Goal: Navigation & Orientation: Find specific page/section

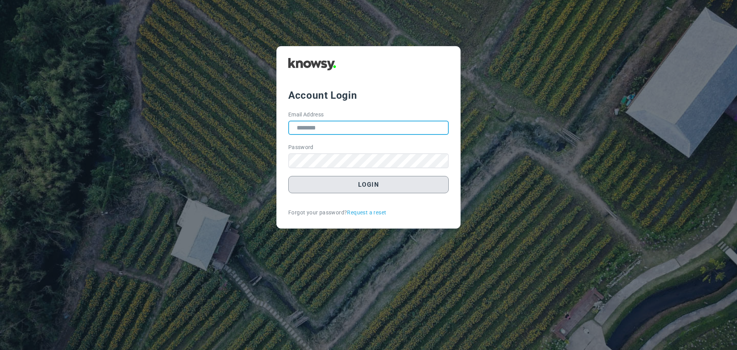
type input "**********"
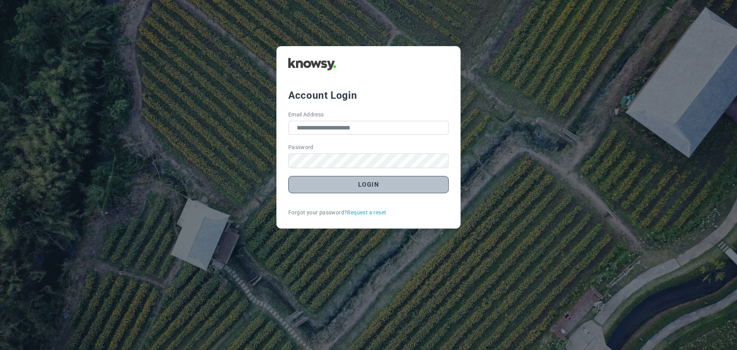
click at [383, 187] on button "Login" at bounding box center [368, 184] width 160 height 17
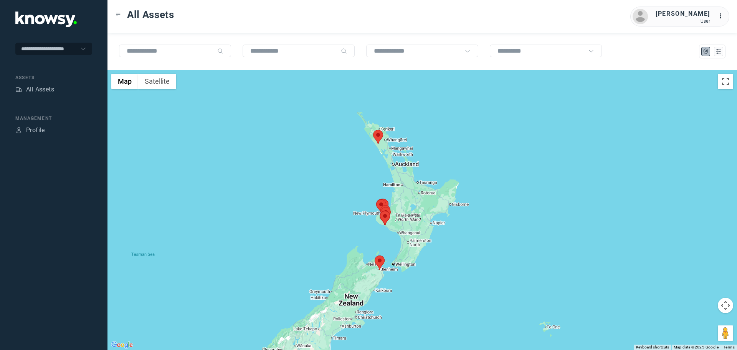
drag, startPoint x: 441, startPoint y: 204, endPoint x: 373, endPoint y: 182, distance: 71.7
click at [374, 183] on div at bounding box center [422, 210] width 630 height 280
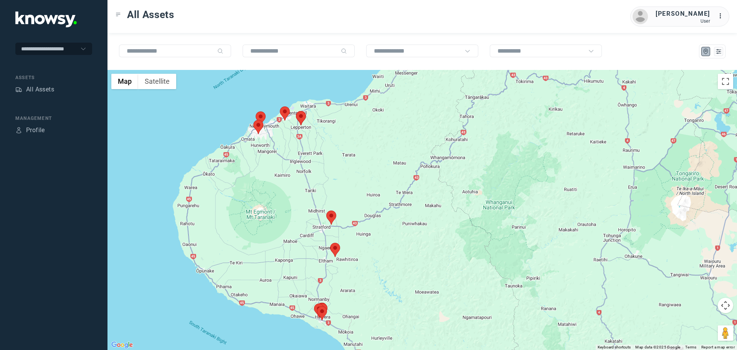
drag, startPoint x: 298, startPoint y: 108, endPoint x: 318, endPoint y: 159, distance: 54.8
click at [318, 159] on div at bounding box center [422, 210] width 630 height 280
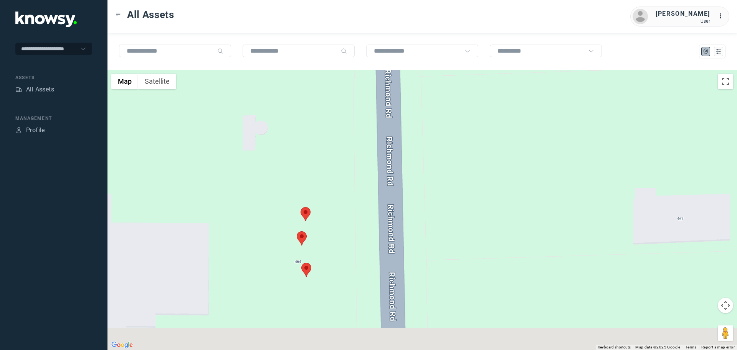
drag, startPoint x: 326, startPoint y: 272, endPoint x: 304, endPoint y: 209, distance: 66.3
click at [301, 207] on area at bounding box center [301, 207] width 0 height 0
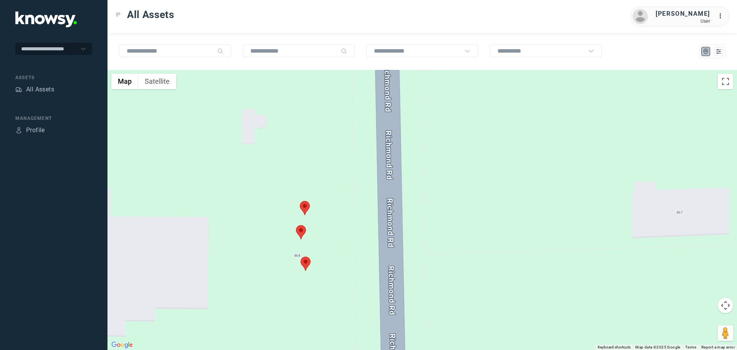
click at [300, 201] on area at bounding box center [300, 201] width 0 height 0
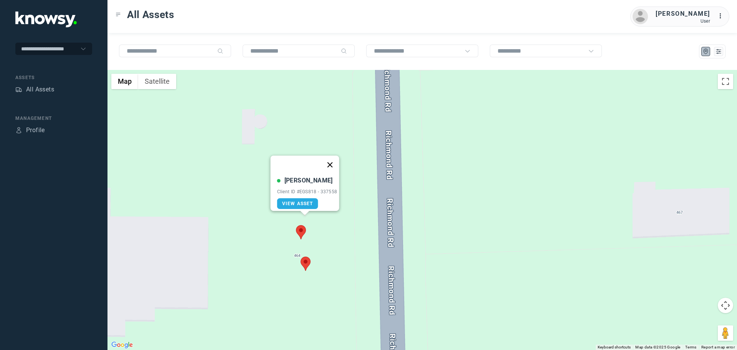
click at [335, 156] on button "Close" at bounding box center [330, 164] width 18 height 18
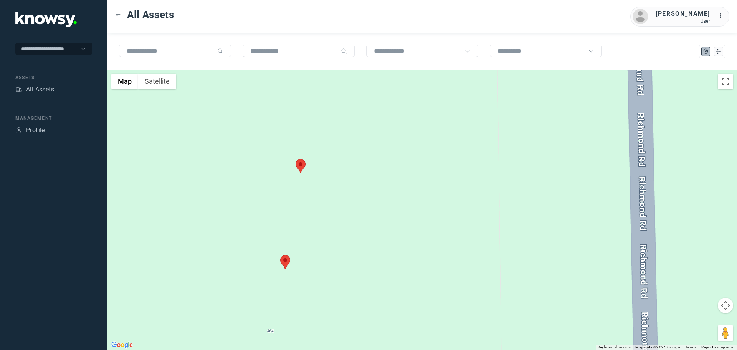
click at [280, 255] on area at bounding box center [280, 255] width 0 height 0
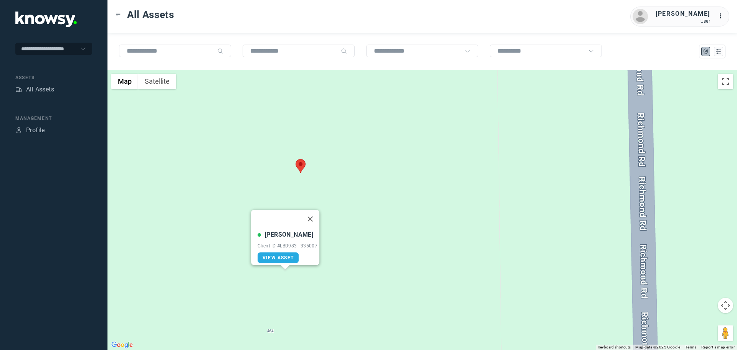
click at [312, 213] on button "Close" at bounding box center [310, 219] width 18 height 18
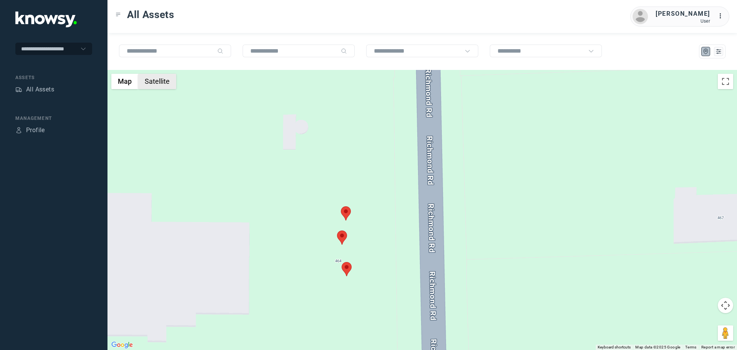
click at [157, 87] on button "Satellite" at bounding box center [157, 81] width 38 height 15
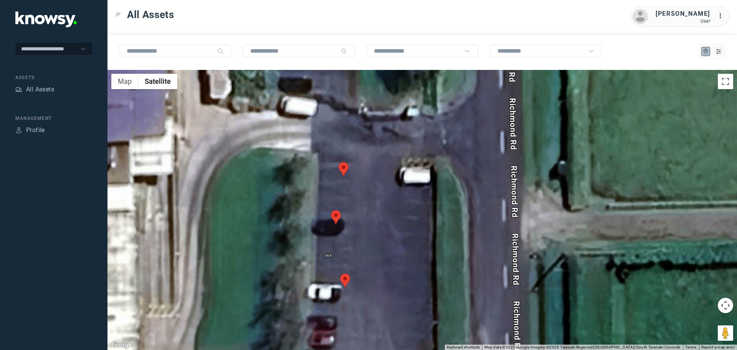
click at [339, 162] on area at bounding box center [339, 162] width 0 height 0
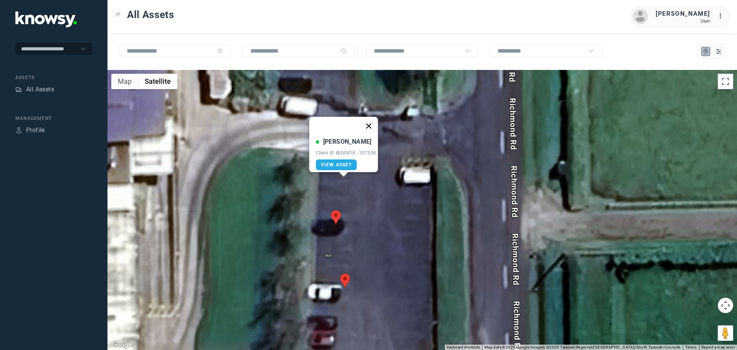
click at [373, 119] on button "Close" at bounding box center [368, 126] width 18 height 18
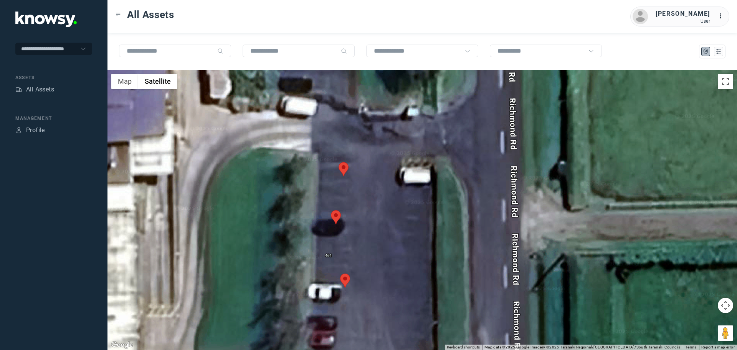
click at [331, 210] on area at bounding box center [331, 210] width 0 height 0
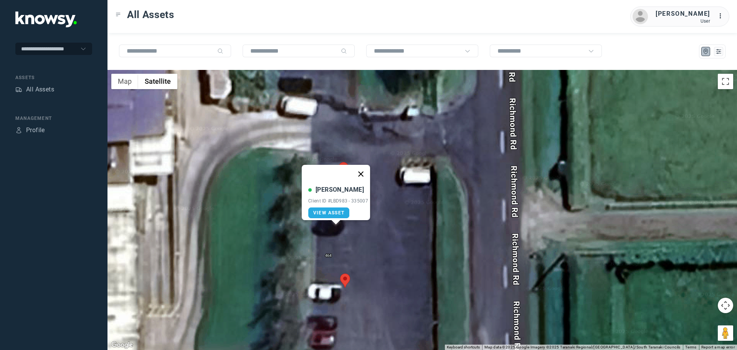
click at [364, 167] on button "Close" at bounding box center [361, 174] width 18 height 18
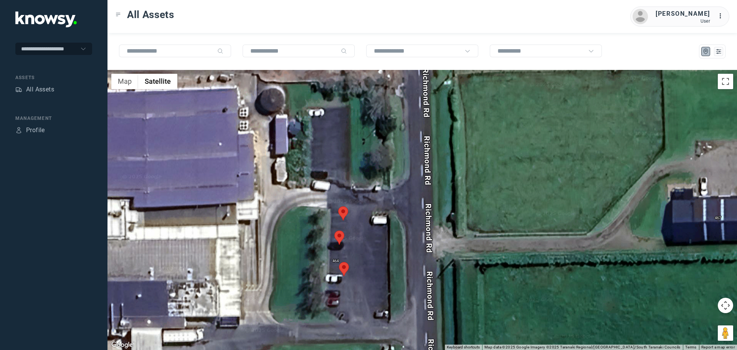
click at [339, 262] on area at bounding box center [339, 262] width 0 height 0
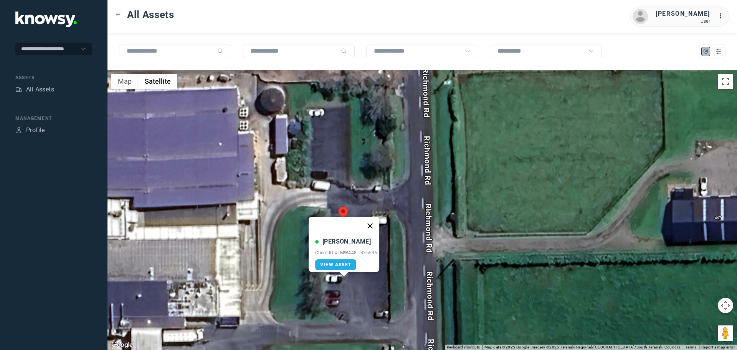
click at [374, 219] on button "Close" at bounding box center [370, 226] width 18 height 18
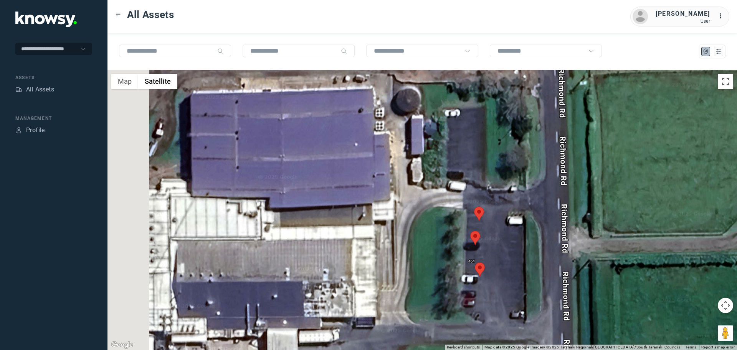
drag, startPoint x: 251, startPoint y: 209, endPoint x: 401, endPoint y: 197, distance: 150.6
click at [401, 197] on div at bounding box center [422, 210] width 630 height 280
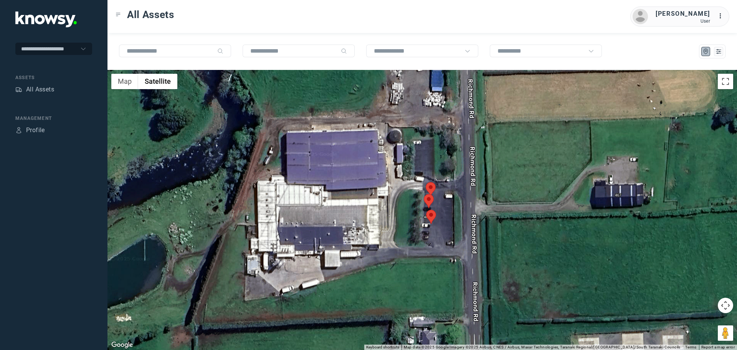
drag, startPoint x: 392, startPoint y: 196, endPoint x: 333, endPoint y: 223, distance: 64.9
click at [333, 223] on div at bounding box center [422, 210] width 630 height 280
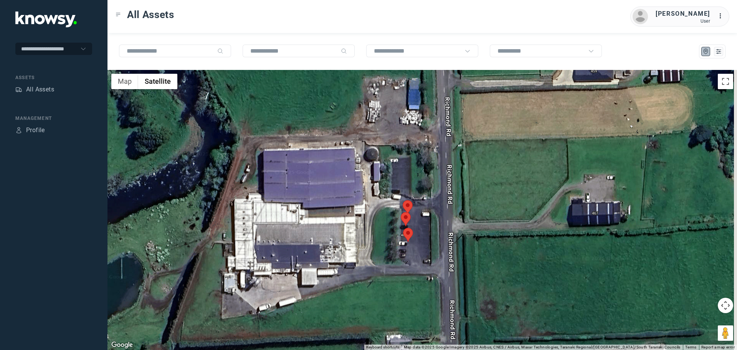
drag, startPoint x: 354, startPoint y: 224, endPoint x: 322, endPoint y: 258, distance: 46.4
click at [322, 257] on div at bounding box center [422, 210] width 630 height 280
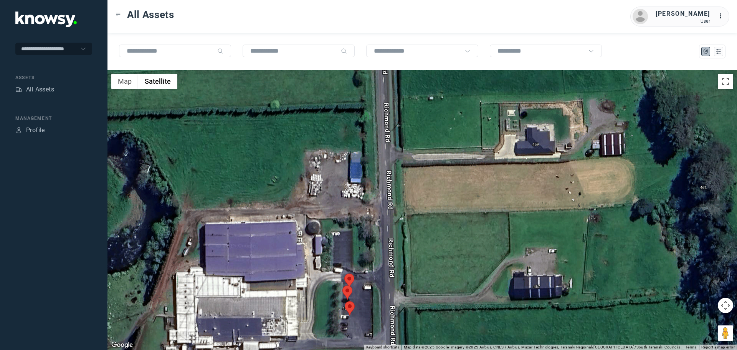
drag, startPoint x: 337, startPoint y: 248, endPoint x: 331, endPoint y: 260, distance: 13.6
click at [331, 260] on div at bounding box center [422, 210] width 630 height 280
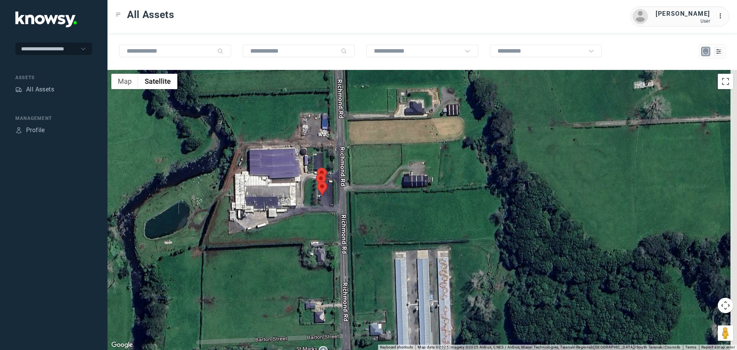
drag, startPoint x: 334, startPoint y: 279, endPoint x: 319, endPoint y: 176, distance: 104.0
click at [411, 119] on div "To navigate, press the arrow keys." at bounding box center [726, 119] width 630 height 0
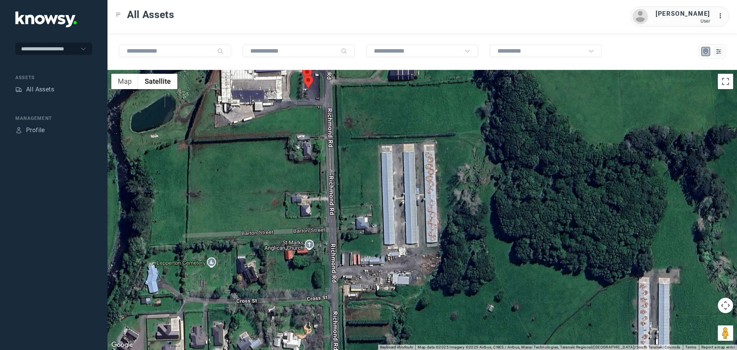
drag, startPoint x: 341, startPoint y: 183, endPoint x: 321, endPoint y: 173, distance: 22.0
click at [321, 173] on div at bounding box center [422, 210] width 630 height 280
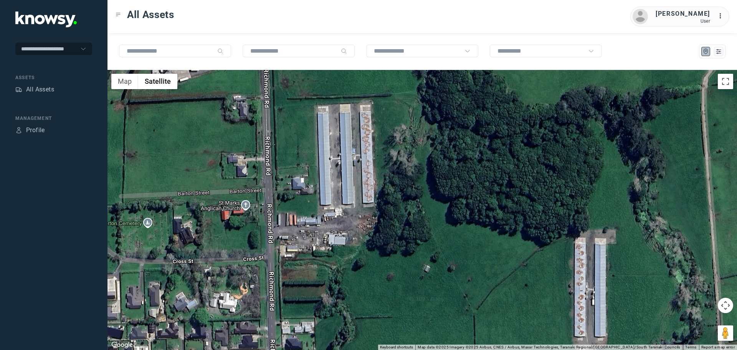
drag, startPoint x: 383, startPoint y: 208, endPoint x: 324, endPoint y: 159, distance: 76.9
click at [324, 159] on div at bounding box center [422, 210] width 630 height 280
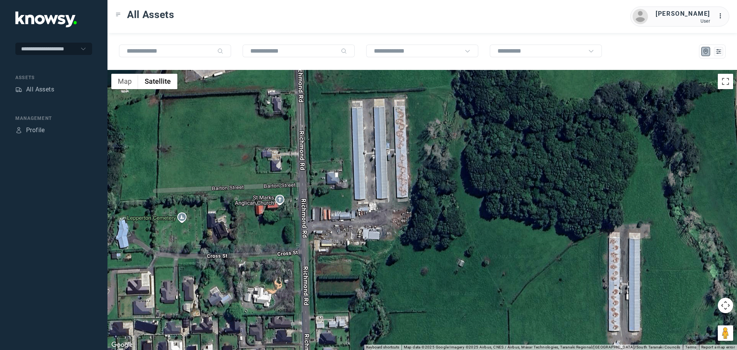
drag, startPoint x: 306, startPoint y: 173, endPoint x: 356, endPoint y: 194, distance: 54.9
click at [356, 194] on div at bounding box center [422, 210] width 630 height 280
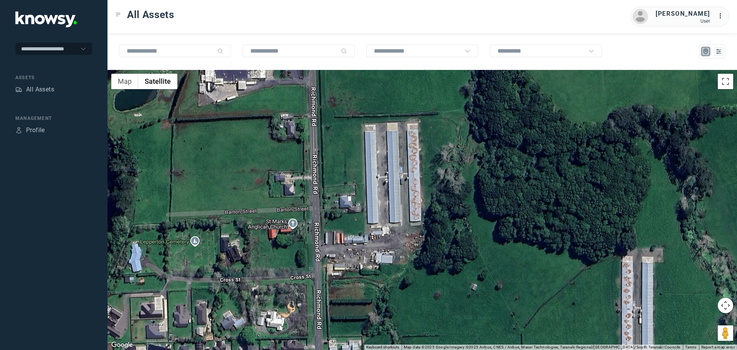
drag, startPoint x: 326, startPoint y: 157, endPoint x: 339, endPoint y: 180, distance: 27.1
click at [339, 180] on div at bounding box center [422, 210] width 630 height 280
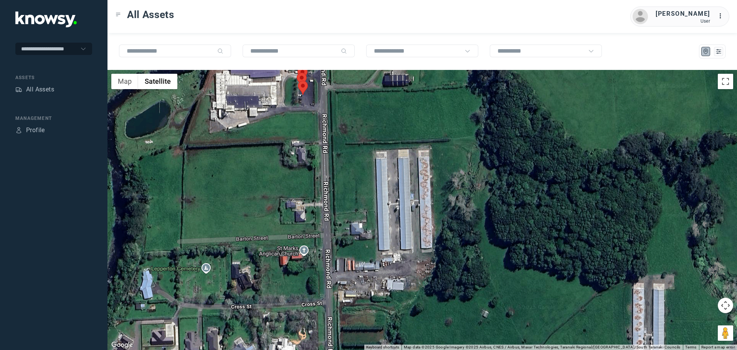
drag, startPoint x: 345, startPoint y: 184, endPoint x: 348, endPoint y: 223, distance: 38.5
click at [348, 223] on div at bounding box center [422, 210] width 630 height 280
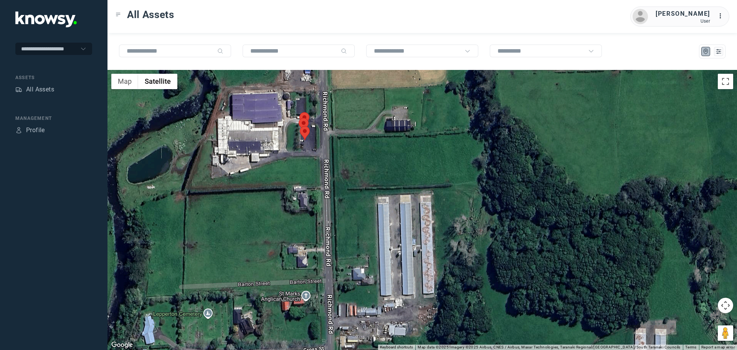
drag, startPoint x: 245, startPoint y: 255, endPoint x: 255, endPoint y: 193, distance: 62.7
click at [255, 193] on div at bounding box center [422, 210] width 630 height 280
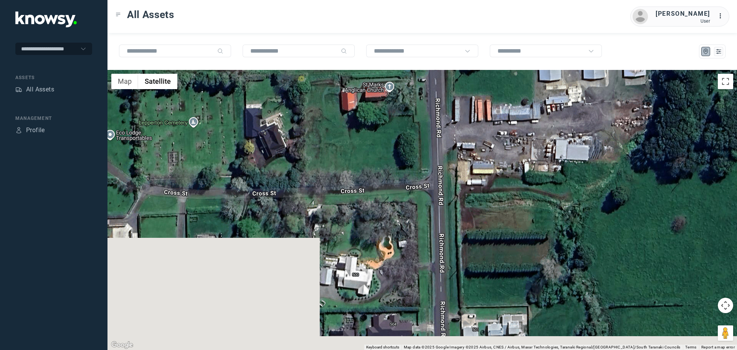
drag, startPoint x: 324, startPoint y: 305, endPoint x: 299, endPoint y: 139, distance: 167.6
click at [299, 145] on div at bounding box center [422, 210] width 630 height 280
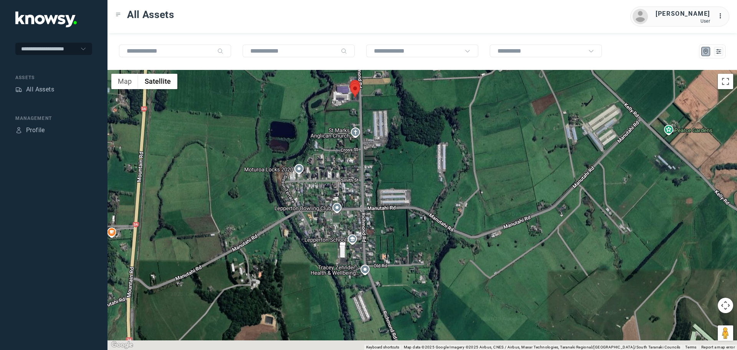
drag, startPoint x: 369, startPoint y: 253, endPoint x: 360, endPoint y: 171, distance: 82.7
click at [360, 171] on div at bounding box center [422, 210] width 630 height 280
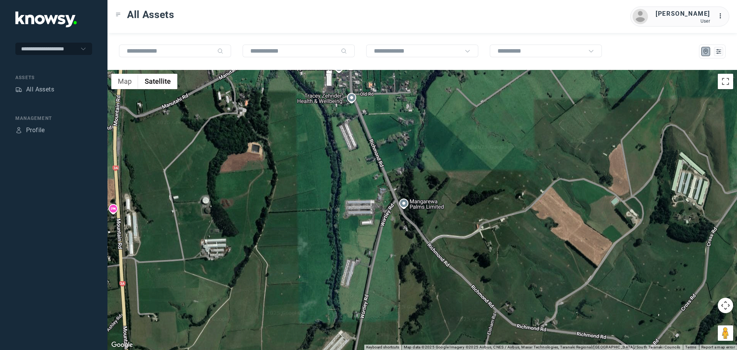
drag, startPoint x: 311, startPoint y: 241, endPoint x: 303, endPoint y: 173, distance: 68.8
click at [303, 174] on div at bounding box center [422, 210] width 630 height 280
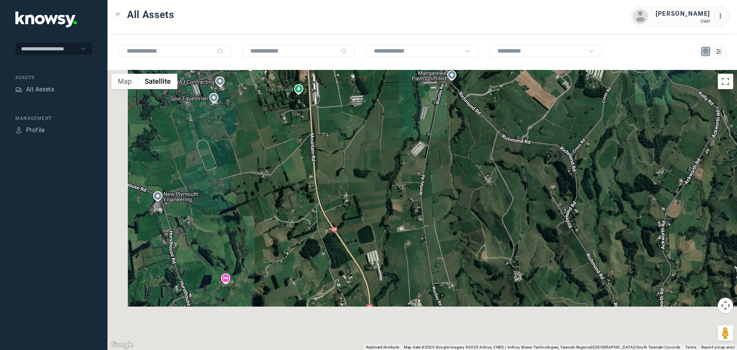
drag, startPoint x: 266, startPoint y: 210, endPoint x: 395, endPoint y: 148, distance: 143.4
click at [395, 148] on div at bounding box center [422, 210] width 630 height 280
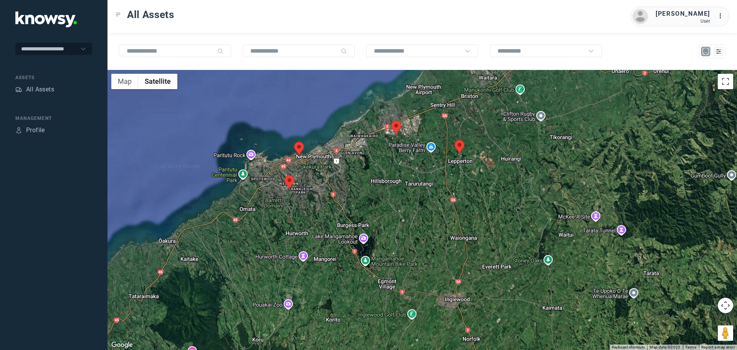
drag, startPoint x: 275, startPoint y: 177, endPoint x: 327, endPoint y: 190, distance: 53.4
click at [327, 190] on div at bounding box center [422, 210] width 630 height 280
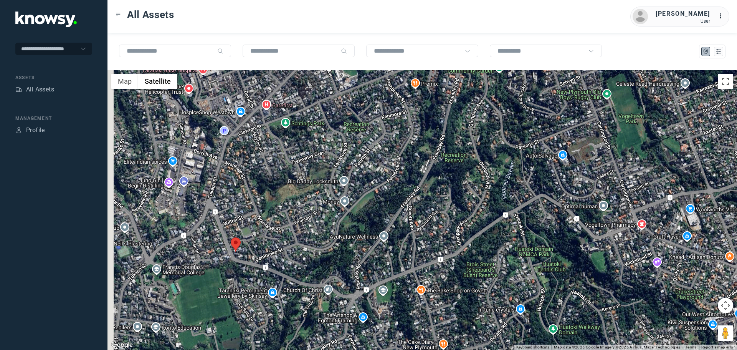
drag, startPoint x: 193, startPoint y: 253, endPoint x: 259, endPoint y: 226, distance: 71.1
click at [256, 227] on div at bounding box center [422, 210] width 630 height 280
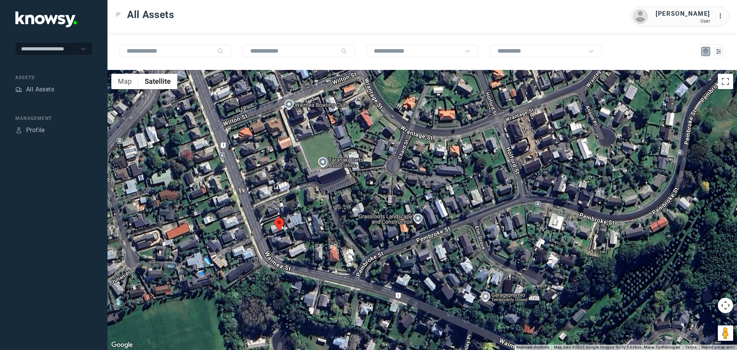
drag, startPoint x: 273, startPoint y: 194, endPoint x: 288, endPoint y: 236, distance: 44.4
click at [288, 236] on div at bounding box center [422, 210] width 630 height 280
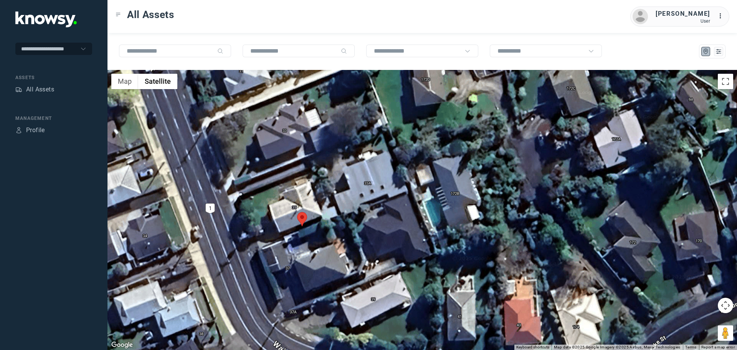
click at [297, 212] on area at bounding box center [297, 212] width 0 height 0
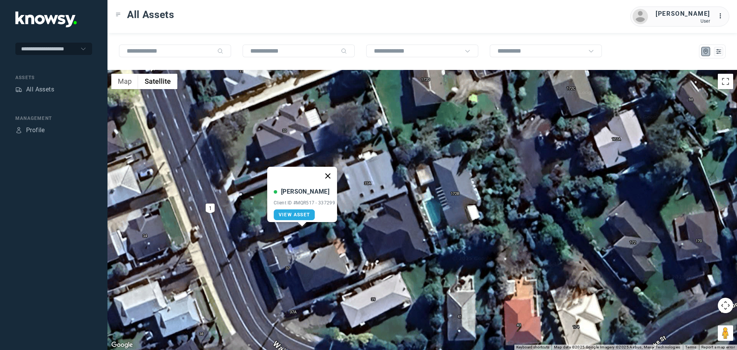
click at [331, 170] on button "Close" at bounding box center [328, 176] width 18 height 18
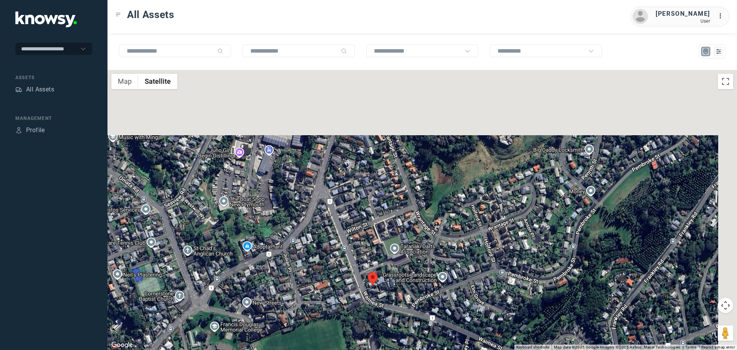
drag, startPoint x: 530, startPoint y: 142, endPoint x: 452, endPoint y: 243, distance: 127.9
click at [453, 244] on div at bounding box center [422, 210] width 630 height 280
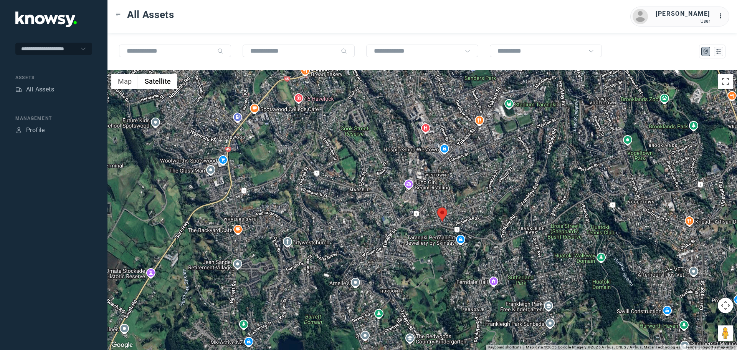
drag, startPoint x: 499, startPoint y: 150, endPoint x: 430, endPoint y: 215, distance: 95.0
click at [432, 215] on div at bounding box center [422, 210] width 630 height 280
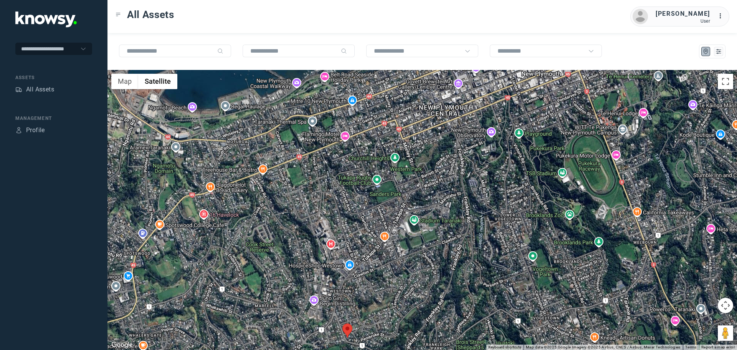
drag, startPoint x: 377, startPoint y: 164, endPoint x: 388, endPoint y: 228, distance: 65.1
click at [389, 240] on div at bounding box center [422, 210] width 630 height 280
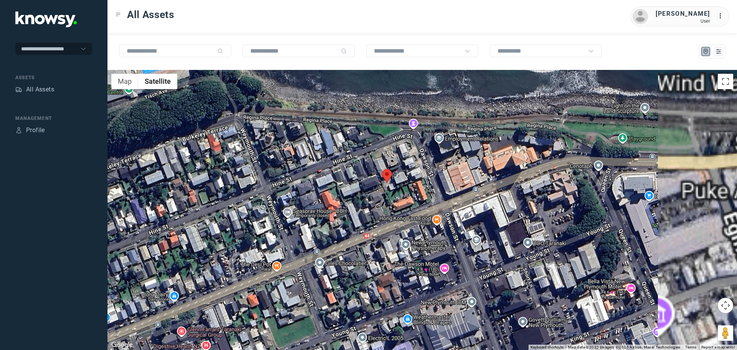
drag, startPoint x: 507, startPoint y: 200, endPoint x: 346, endPoint y: 205, distance: 161.0
click at [355, 211] on div at bounding box center [422, 210] width 630 height 280
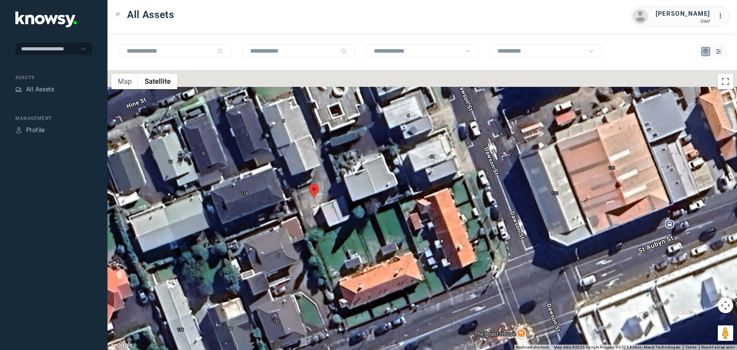
drag, startPoint x: 349, startPoint y: 137, endPoint x: 330, endPoint y: 215, distance: 79.8
click at [330, 215] on div at bounding box center [422, 210] width 630 height 280
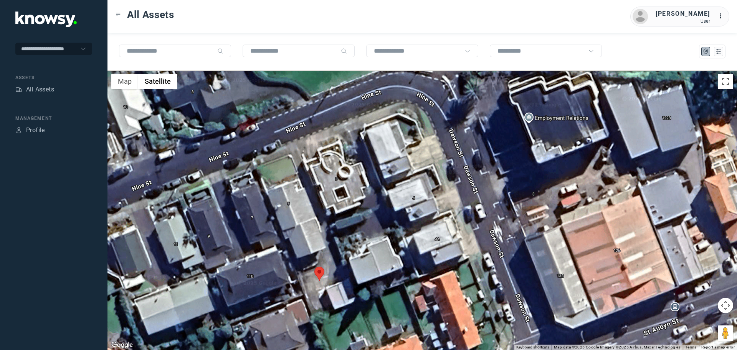
drag, startPoint x: 284, startPoint y: 106, endPoint x: 293, endPoint y: 179, distance: 73.5
click at [293, 179] on div at bounding box center [422, 210] width 630 height 280
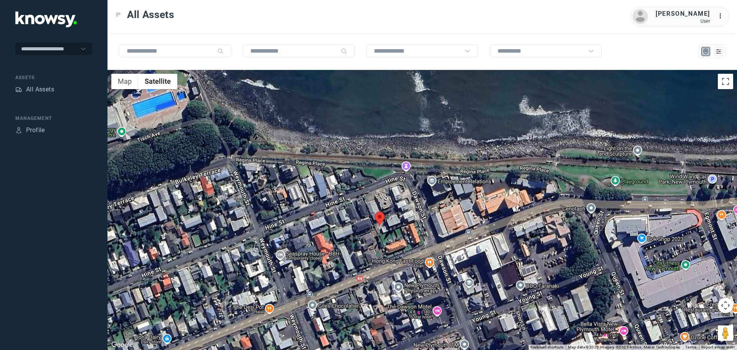
drag, startPoint x: 254, startPoint y: 215, endPoint x: 288, endPoint y: 213, distance: 33.9
click at [288, 213] on div at bounding box center [422, 210] width 630 height 280
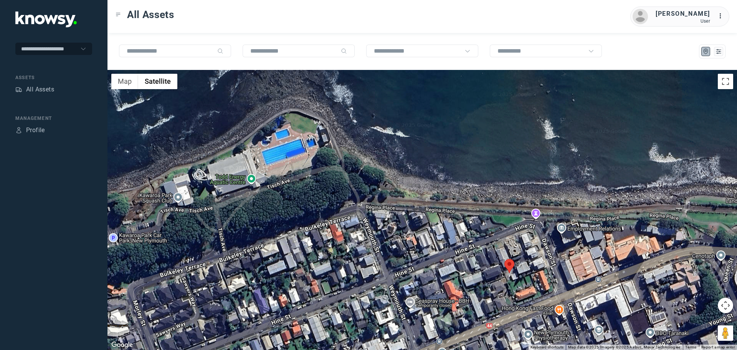
drag, startPoint x: 214, startPoint y: 200, endPoint x: 344, endPoint y: 248, distance: 138.1
click at [344, 248] on div at bounding box center [422, 210] width 630 height 280
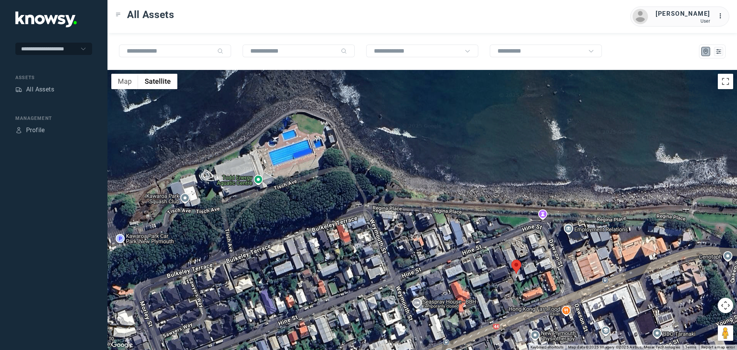
click at [304, 198] on div at bounding box center [422, 210] width 630 height 280
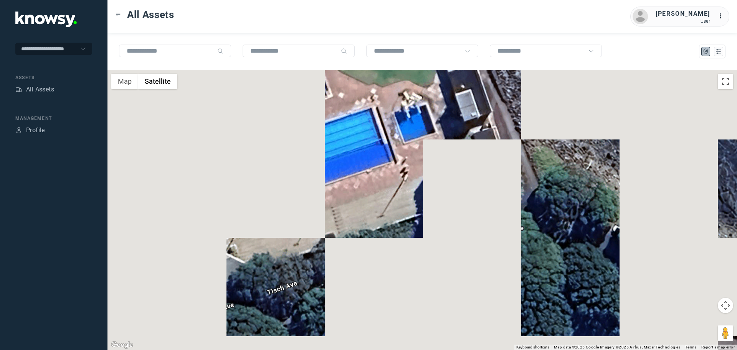
drag, startPoint x: 294, startPoint y: 110, endPoint x: 321, endPoint y: 234, distance: 127.3
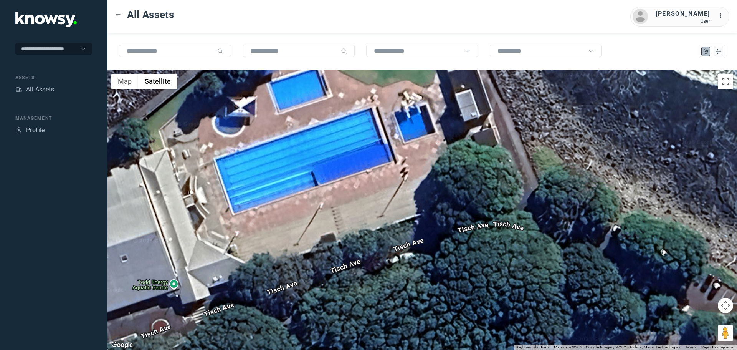
click at [321, 234] on div at bounding box center [422, 210] width 630 height 280
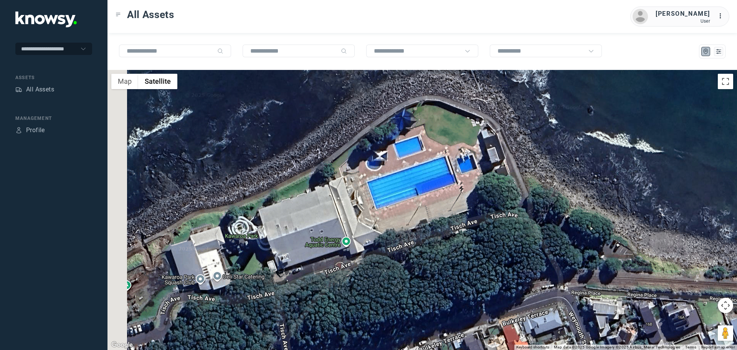
drag, startPoint x: 243, startPoint y: 252, endPoint x: 332, endPoint y: 223, distance: 93.2
click at [332, 223] on div at bounding box center [422, 210] width 630 height 280
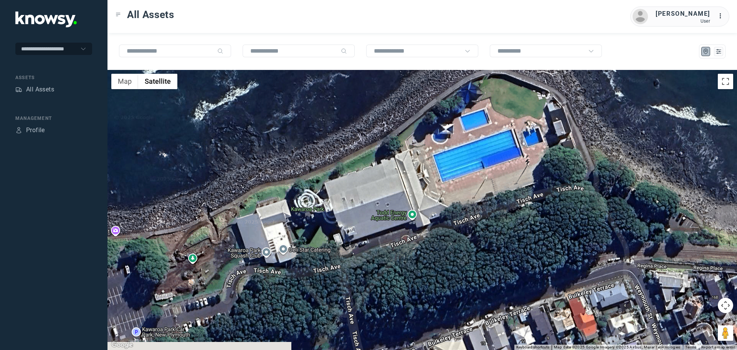
drag, startPoint x: 289, startPoint y: 237, endPoint x: 341, endPoint y: 219, distance: 54.8
click at [341, 219] on div at bounding box center [422, 210] width 630 height 280
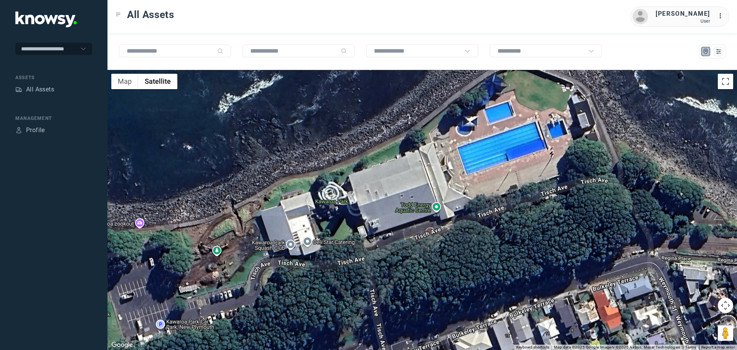
drag, startPoint x: 180, startPoint y: 267, endPoint x: 250, endPoint y: 248, distance: 72.3
click at [248, 249] on div at bounding box center [422, 210] width 630 height 280
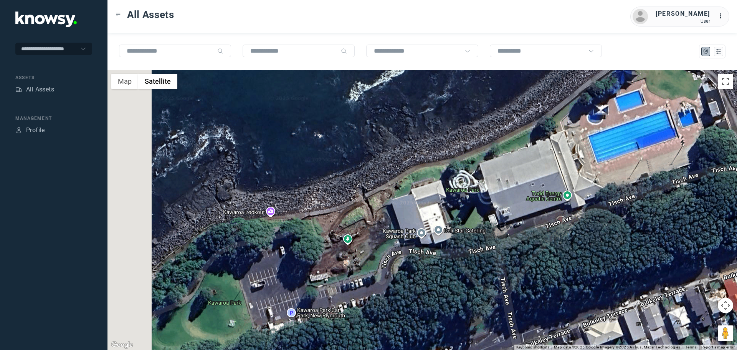
drag, startPoint x: 239, startPoint y: 222, endPoint x: 303, endPoint y: 226, distance: 63.8
click at [303, 226] on div at bounding box center [422, 210] width 630 height 280
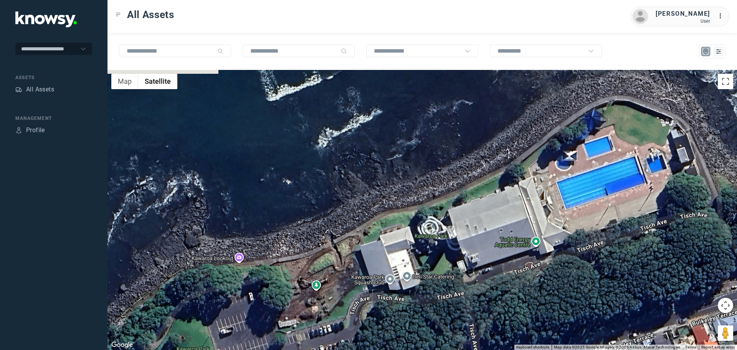
drag, startPoint x: 407, startPoint y: 192, endPoint x: 316, endPoint y: 238, distance: 102.5
click at [316, 238] on div at bounding box center [422, 210] width 630 height 280
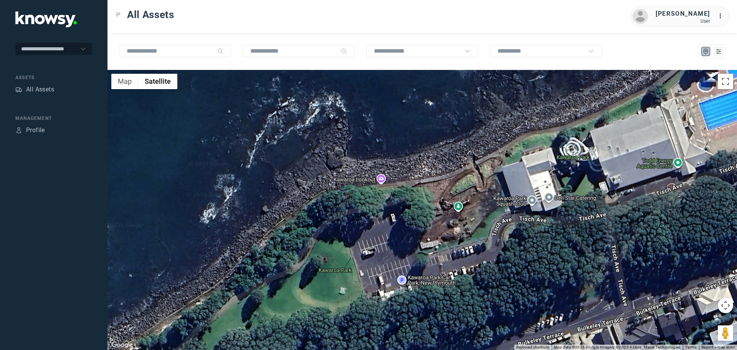
drag, startPoint x: 154, startPoint y: 240, endPoint x: 345, endPoint y: 137, distance: 216.9
click at [333, 139] on div at bounding box center [422, 210] width 630 height 280
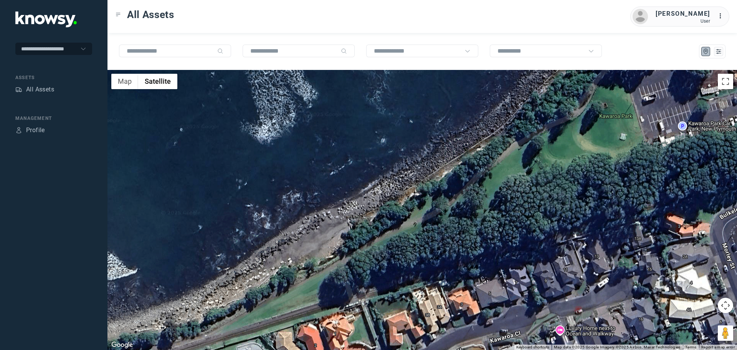
drag, startPoint x: 348, startPoint y: 235, endPoint x: 380, endPoint y: 170, distance: 72.6
click at [378, 173] on div at bounding box center [422, 210] width 630 height 280
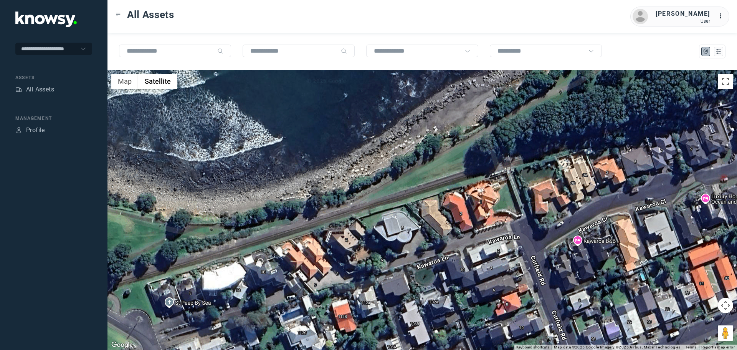
drag, startPoint x: 276, startPoint y: 189, endPoint x: 387, endPoint y: 202, distance: 111.8
click at [381, 208] on div at bounding box center [422, 210] width 630 height 280
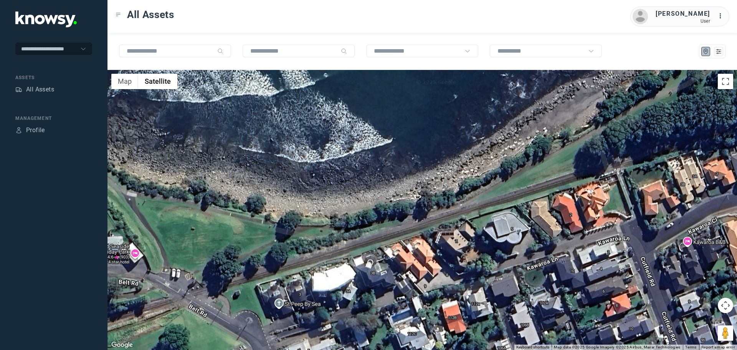
drag, startPoint x: 286, startPoint y: 208, endPoint x: 364, endPoint y: 246, distance: 86.7
click at [364, 245] on div at bounding box center [422, 210] width 630 height 280
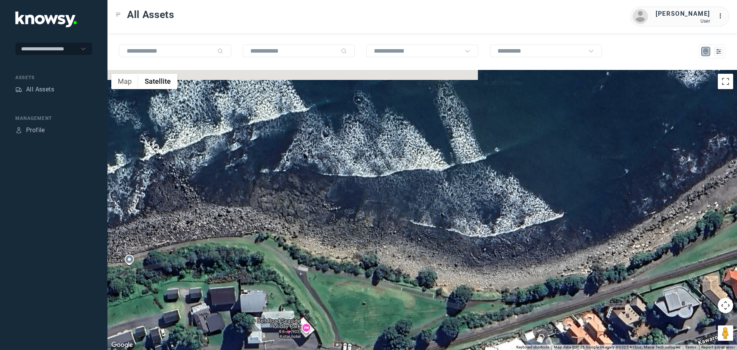
drag, startPoint x: 314, startPoint y: 216, endPoint x: 396, endPoint y: 248, distance: 87.9
click at [394, 248] on div at bounding box center [422, 210] width 630 height 280
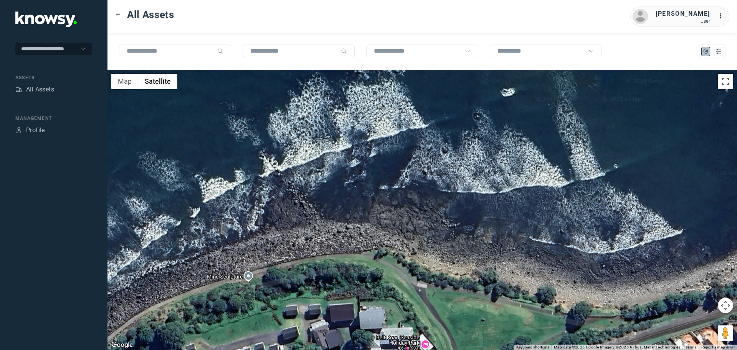
drag, startPoint x: 311, startPoint y: 229, endPoint x: 374, endPoint y: 230, distance: 63.3
click at [374, 230] on div at bounding box center [422, 210] width 630 height 280
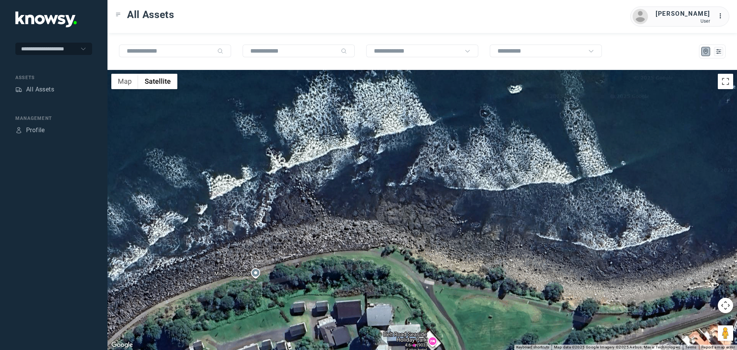
drag, startPoint x: 293, startPoint y: 249, endPoint x: 370, endPoint y: 226, distance: 80.4
click at [365, 228] on div at bounding box center [422, 210] width 630 height 280
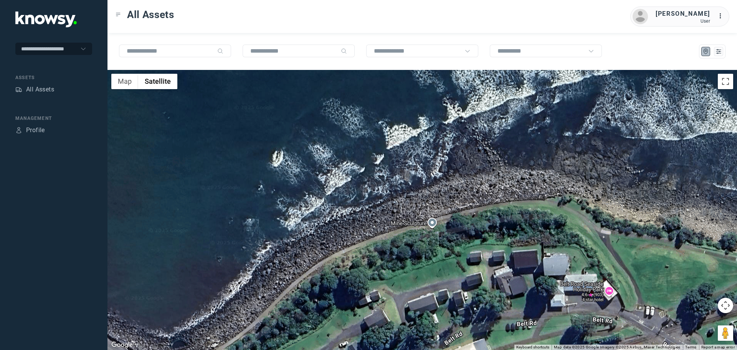
drag, startPoint x: 309, startPoint y: 265, endPoint x: 363, endPoint y: 226, distance: 67.1
click at [353, 233] on div at bounding box center [422, 210] width 630 height 280
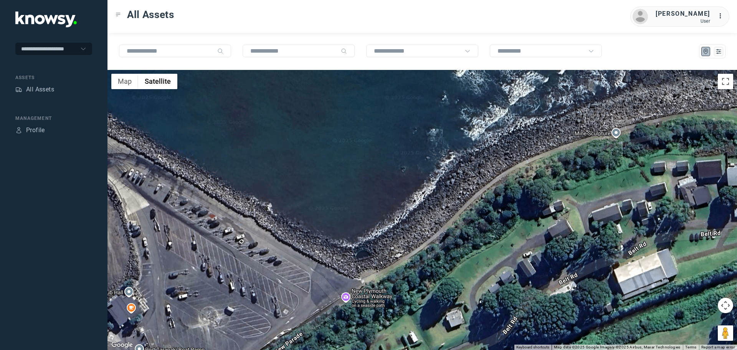
drag, startPoint x: 326, startPoint y: 250, endPoint x: 355, endPoint y: 252, distance: 28.5
click at [368, 263] on div at bounding box center [422, 210] width 630 height 280
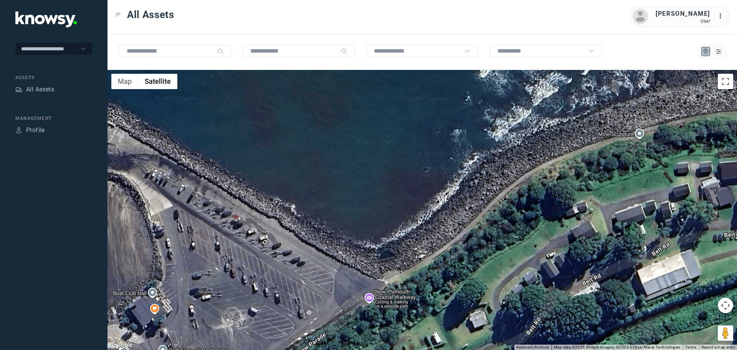
drag, startPoint x: 309, startPoint y: 243, endPoint x: 375, endPoint y: 214, distance: 71.5
click at [375, 215] on div at bounding box center [422, 210] width 630 height 280
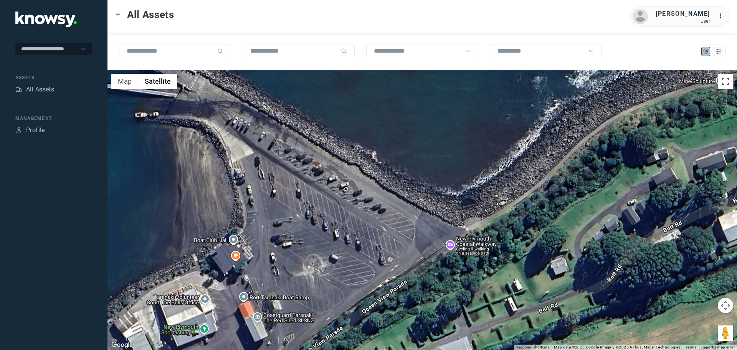
drag, startPoint x: 316, startPoint y: 303, endPoint x: 341, endPoint y: 200, distance: 106.3
click at [341, 200] on div at bounding box center [422, 210] width 630 height 280
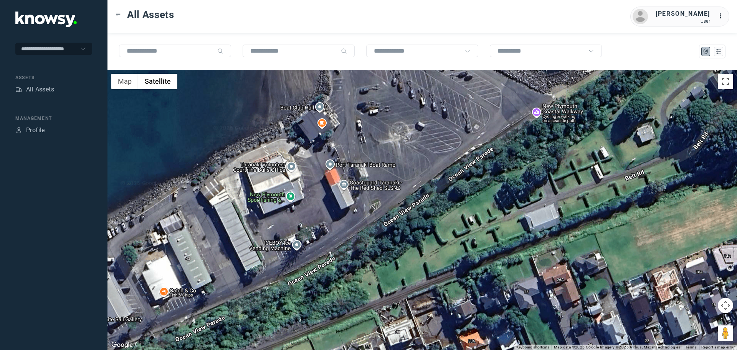
drag, startPoint x: 288, startPoint y: 209, endPoint x: 343, endPoint y: 214, distance: 55.9
click at [342, 214] on div at bounding box center [422, 210] width 630 height 280
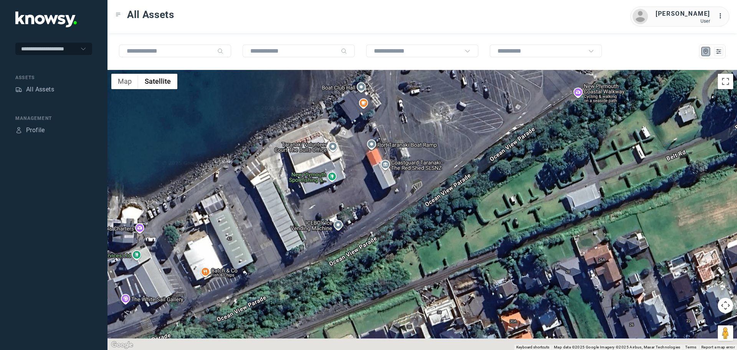
drag, startPoint x: 284, startPoint y: 242, endPoint x: 291, endPoint y: 222, distance: 20.9
click at [291, 222] on div at bounding box center [422, 210] width 630 height 280
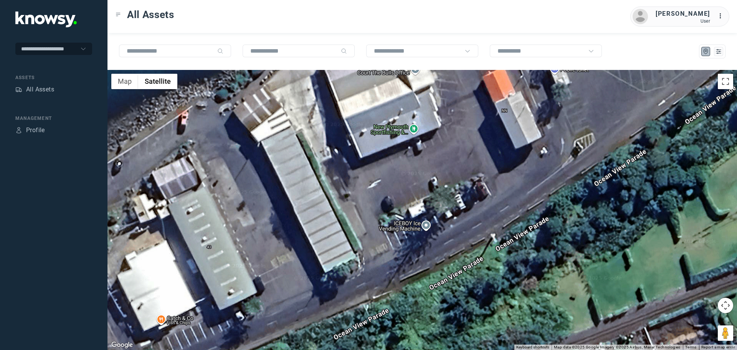
drag, startPoint x: 302, startPoint y: 234, endPoint x: 410, endPoint y: 256, distance: 110.1
click at [410, 258] on div at bounding box center [422, 210] width 630 height 280
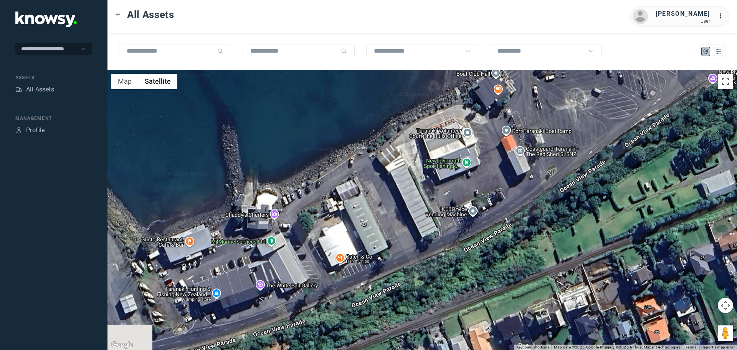
drag, startPoint x: 314, startPoint y: 247, endPoint x: 354, endPoint y: 220, distance: 48.9
click at [362, 217] on div at bounding box center [422, 210] width 630 height 280
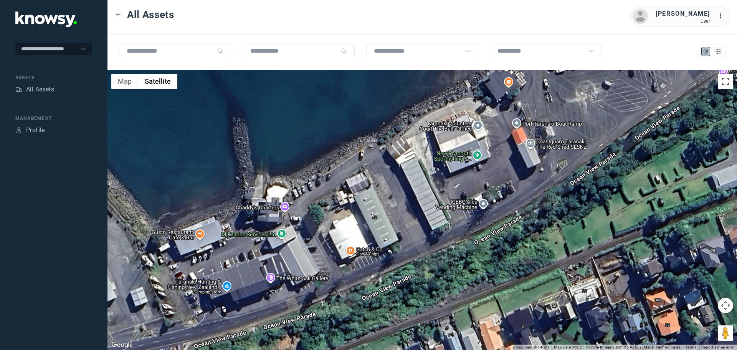
drag, startPoint x: 311, startPoint y: 243, endPoint x: 323, endPoint y: 239, distance: 12.5
click at [323, 239] on div at bounding box center [422, 210] width 630 height 280
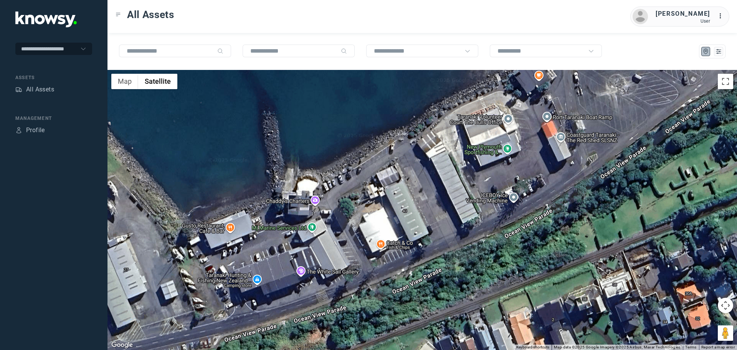
drag, startPoint x: 228, startPoint y: 247, endPoint x: 250, endPoint y: 245, distance: 21.2
click at [250, 245] on div at bounding box center [422, 210] width 630 height 280
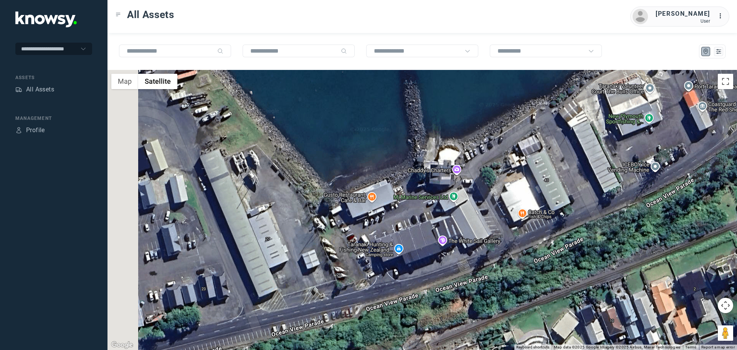
drag, startPoint x: 268, startPoint y: 294, endPoint x: 361, endPoint y: 249, distance: 103.9
click at [361, 249] on div at bounding box center [422, 210] width 630 height 280
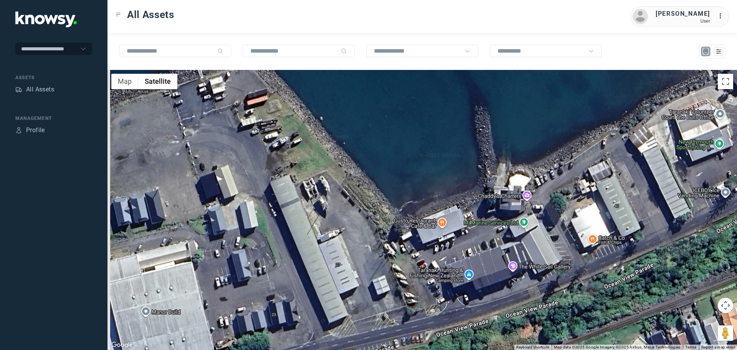
drag, startPoint x: 274, startPoint y: 213, endPoint x: 348, endPoint y: 235, distance: 76.9
click at [347, 236] on div at bounding box center [422, 210] width 630 height 280
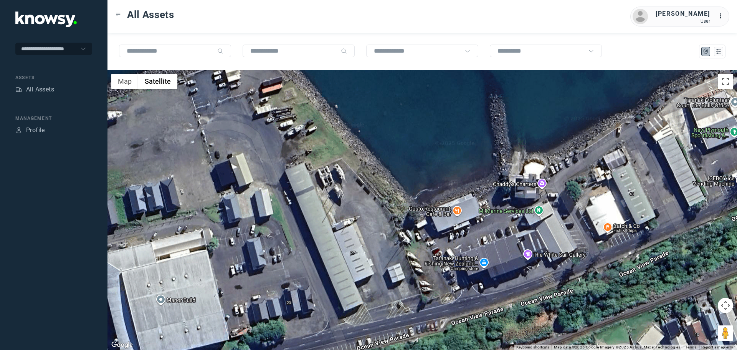
drag, startPoint x: 268, startPoint y: 256, endPoint x: 276, endPoint y: 254, distance: 9.0
click at [276, 254] on div at bounding box center [422, 210] width 630 height 280
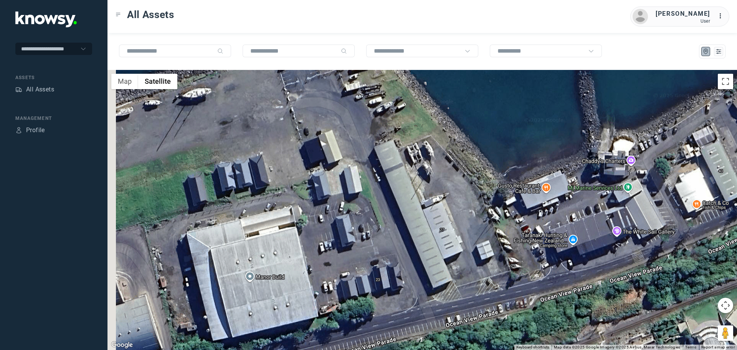
drag, startPoint x: 226, startPoint y: 257, endPoint x: 281, endPoint y: 240, distance: 56.7
click at [281, 240] on div at bounding box center [422, 210] width 630 height 280
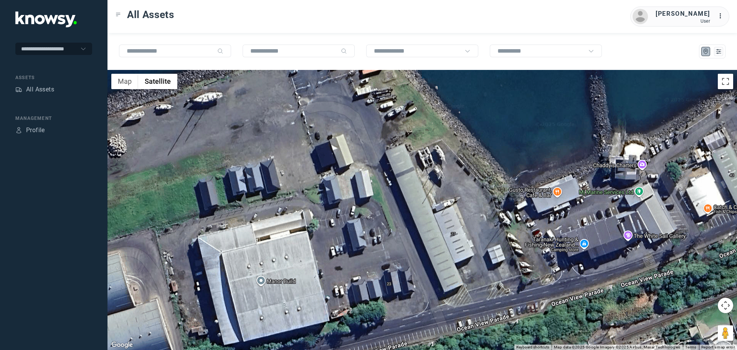
click at [293, 261] on div at bounding box center [422, 210] width 630 height 280
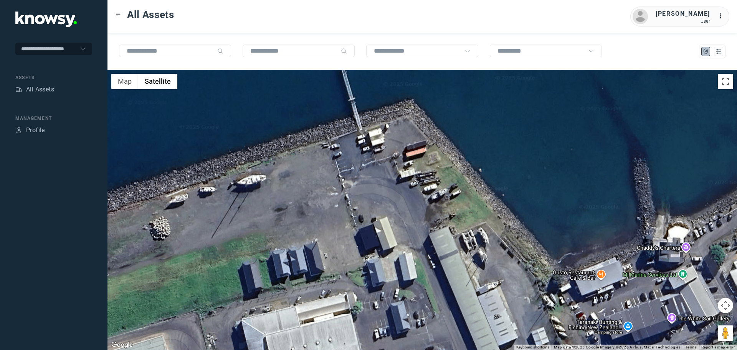
drag, startPoint x: 321, startPoint y: 167, endPoint x: 351, endPoint y: 230, distance: 69.7
click at [351, 230] on div at bounding box center [422, 210] width 630 height 280
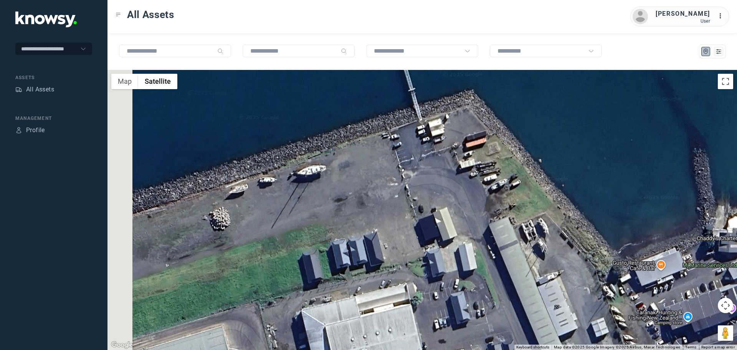
drag, startPoint x: 276, startPoint y: 230, endPoint x: 352, endPoint y: 214, distance: 78.5
click at [352, 214] on div at bounding box center [422, 210] width 630 height 280
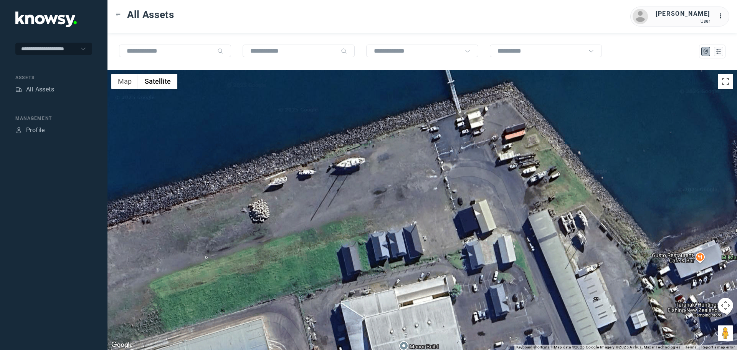
drag, startPoint x: 315, startPoint y: 219, endPoint x: 382, endPoint y: 193, distance: 71.6
click at [382, 194] on div at bounding box center [422, 210] width 630 height 280
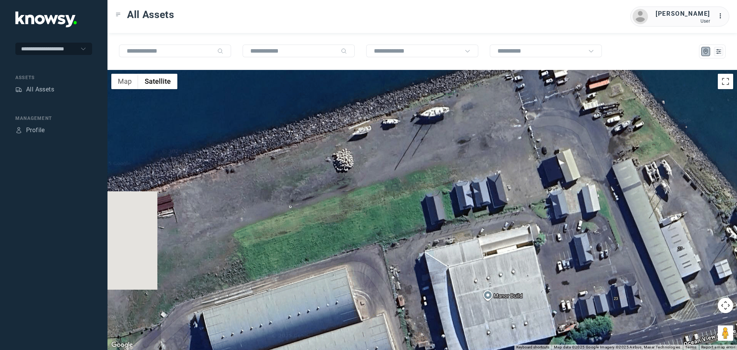
drag, startPoint x: 260, startPoint y: 236, endPoint x: 329, endPoint y: 223, distance: 70.1
click at [329, 223] on div at bounding box center [422, 210] width 630 height 280
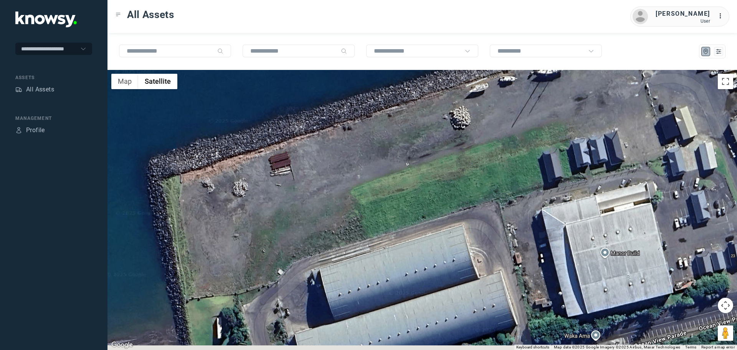
drag, startPoint x: 348, startPoint y: 214, endPoint x: 331, endPoint y: 184, distance: 34.4
click at [338, 193] on div at bounding box center [422, 210] width 630 height 280
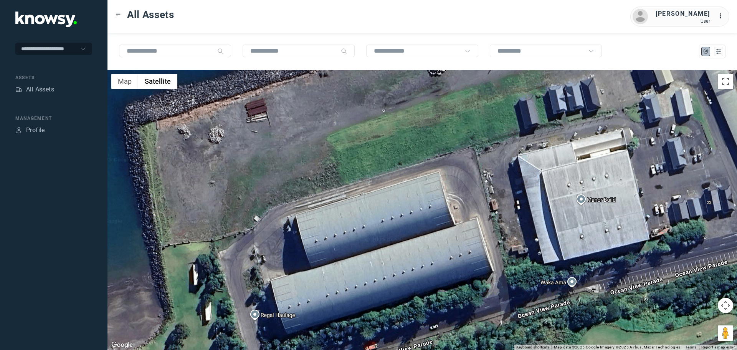
drag, startPoint x: 424, startPoint y: 263, endPoint x: 388, endPoint y: 221, distance: 55.3
click at [392, 223] on div at bounding box center [422, 210] width 630 height 280
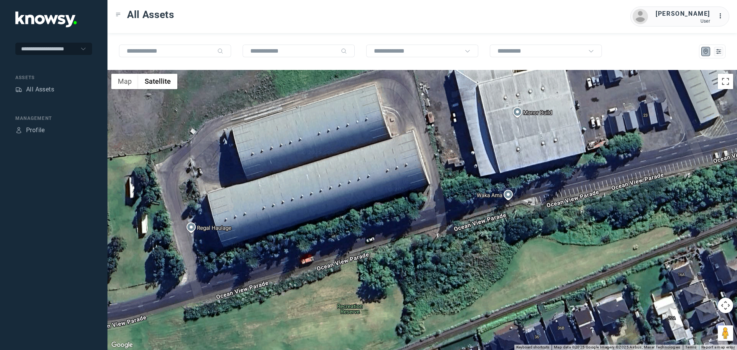
drag, startPoint x: 310, startPoint y: 241, endPoint x: 326, endPoint y: 211, distance: 34.0
click at [325, 212] on div at bounding box center [422, 210] width 630 height 280
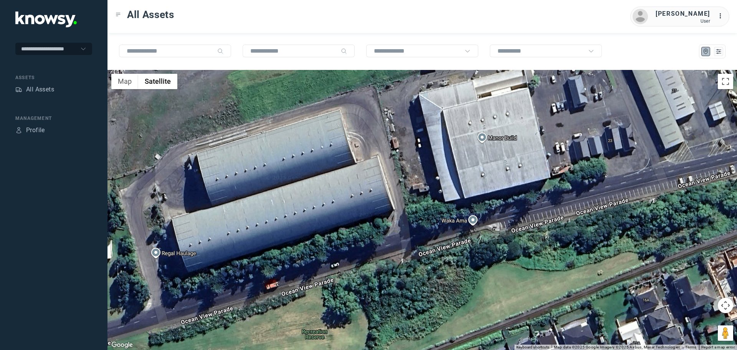
drag, startPoint x: 342, startPoint y: 162, endPoint x: 274, endPoint y: 233, distance: 98.3
click at [279, 233] on div at bounding box center [422, 210] width 630 height 280
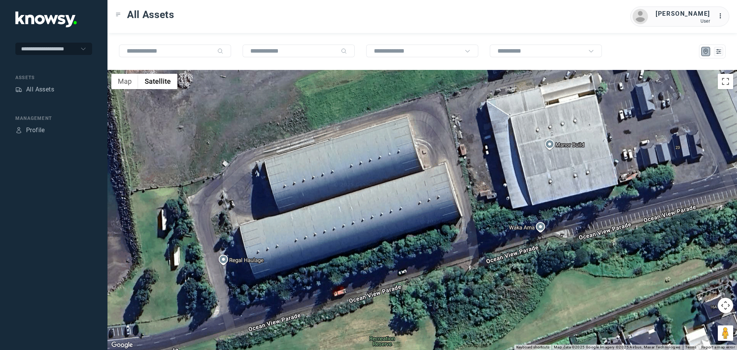
drag, startPoint x: 229, startPoint y: 231, endPoint x: 320, endPoint y: 211, distance: 93.1
click at [318, 212] on div at bounding box center [422, 210] width 630 height 280
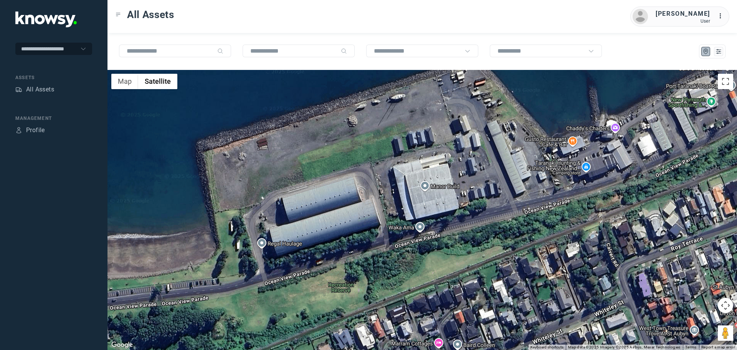
drag, startPoint x: 220, startPoint y: 268, endPoint x: 377, endPoint y: 210, distance: 167.5
click at [377, 210] on div at bounding box center [422, 210] width 630 height 280
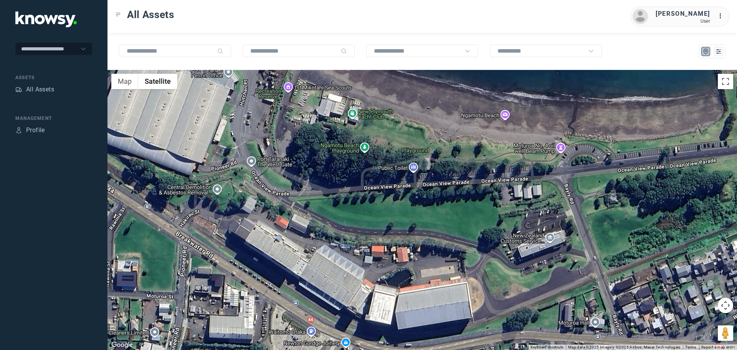
drag, startPoint x: 455, startPoint y: 172, endPoint x: 354, endPoint y: 248, distance: 126.5
click at [367, 250] on div at bounding box center [422, 210] width 630 height 280
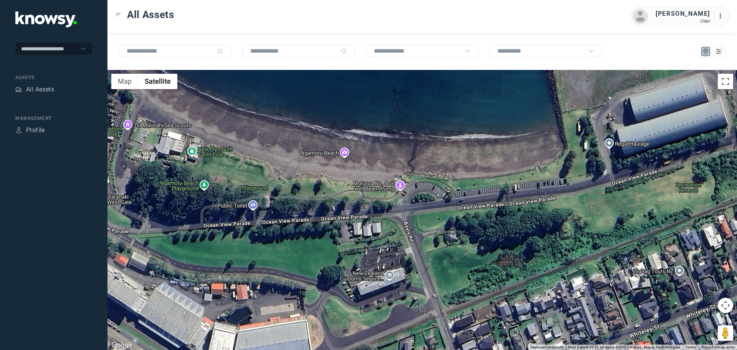
drag, startPoint x: 322, startPoint y: 241, endPoint x: 451, endPoint y: 225, distance: 129.7
click at [450, 226] on div at bounding box center [422, 210] width 630 height 280
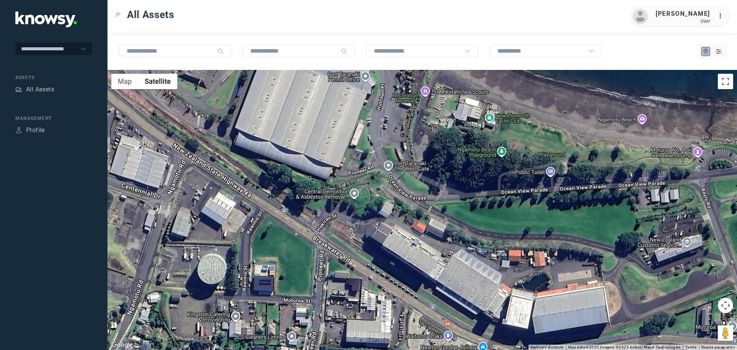
drag, startPoint x: 371, startPoint y: 198, endPoint x: 383, endPoint y: 213, distance: 20.0
click at [383, 213] on div at bounding box center [422, 210] width 630 height 280
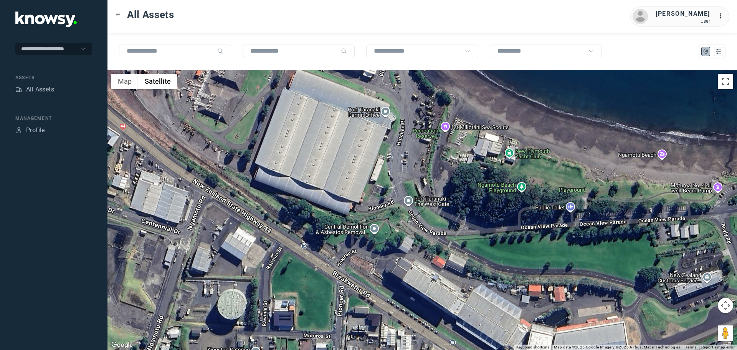
drag, startPoint x: 367, startPoint y: 213, endPoint x: 370, endPoint y: 224, distance: 11.9
click at [370, 224] on div at bounding box center [422, 210] width 630 height 280
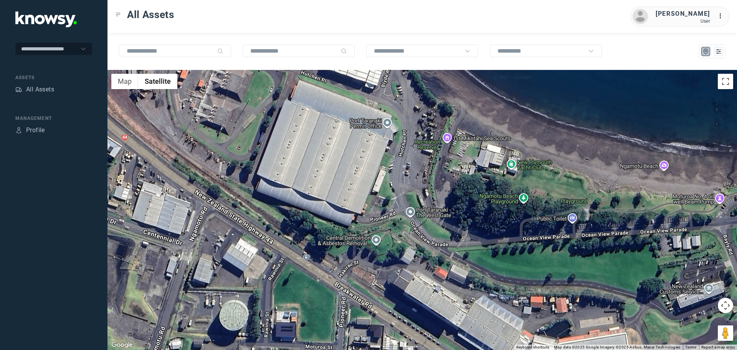
drag, startPoint x: 340, startPoint y: 188, endPoint x: 341, endPoint y: 200, distance: 12.3
click at [342, 200] on div at bounding box center [422, 210] width 630 height 280
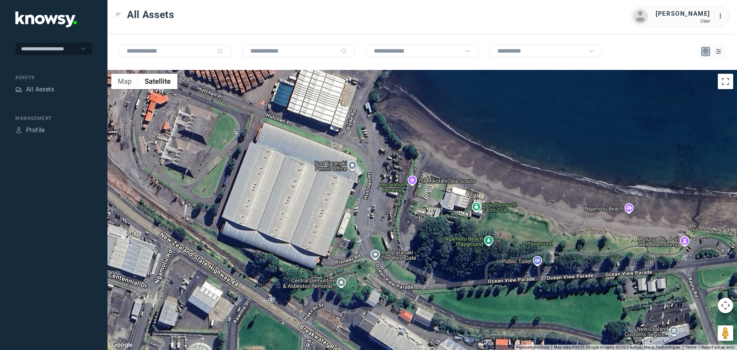
drag, startPoint x: 358, startPoint y: 160, endPoint x: 319, endPoint y: 203, distance: 58.2
click at [322, 203] on div at bounding box center [422, 210] width 630 height 280
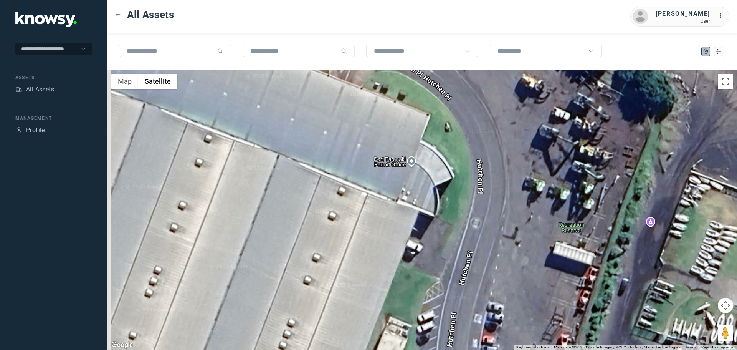
drag, startPoint x: 349, startPoint y: 151, endPoint x: 353, endPoint y: 201, distance: 49.7
click at [353, 201] on div at bounding box center [422, 210] width 630 height 280
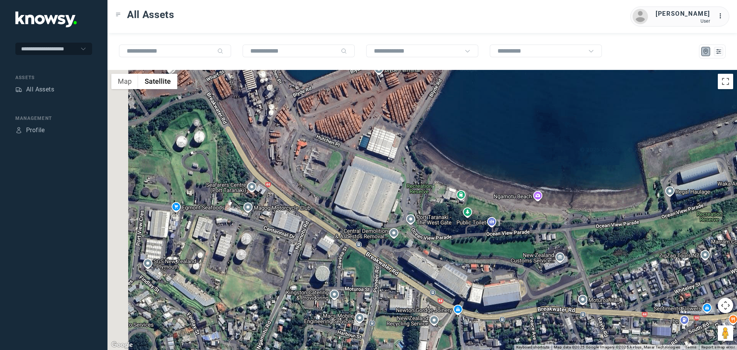
drag, startPoint x: 233, startPoint y: 229, endPoint x: 284, endPoint y: 221, distance: 50.9
click at [284, 221] on div at bounding box center [422, 210] width 630 height 280
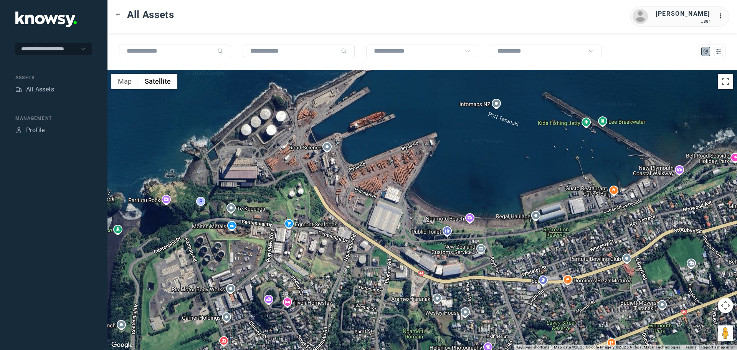
drag, startPoint x: 271, startPoint y: 132, endPoint x: 326, endPoint y: 192, distance: 81.0
click at [327, 192] on div at bounding box center [422, 210] width 630 height 280
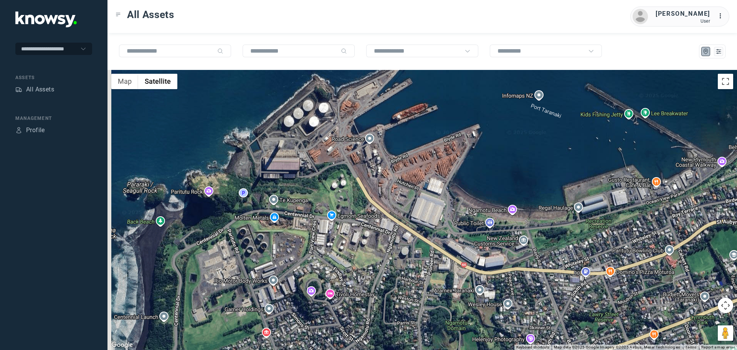
drag, startPoint x: 270, startPoint y: 185, endPoint x: 318, endPoint y: 172, distance: 49.7
click at [318, 172] on div at bounding box center [422, 210] width 630 height 280
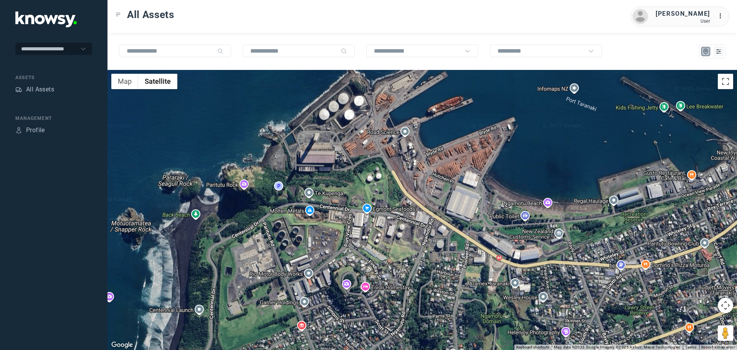
drag, startPoint x: 272, startPoint y: 176, endPoint x: 294, endPoint y: 172, distance: 21.8
click at [303, 168] on div at bounding box center [422, 210] width 630 height 280
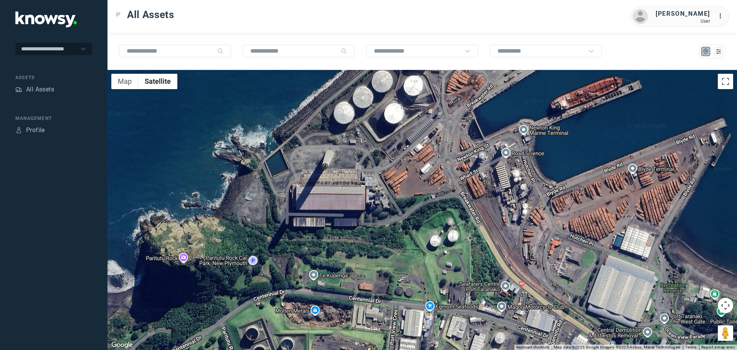
drag, startPoint x: 321, startPoint y: 89, endPoint x: 309, endPoint y: 150, distance: 61.8
click at [309, 150] on div at bounding box center [422, 210] width 630 height 280
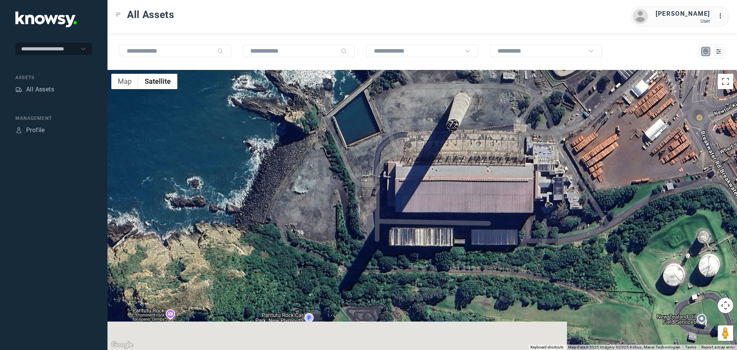
drag, startPoint x: 206, startPoint y: 236, endPoint x: 264, endPoint y: 164, distance: 93.0
click at [273, 161] on div at bounding box center [422, 210] width 630 height 280
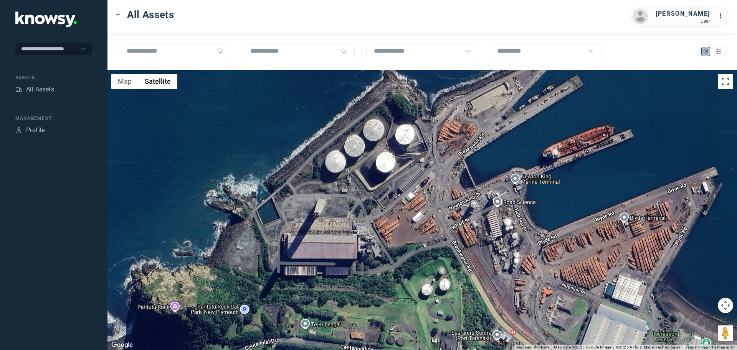
drag, startPoint x: 288, startPoint y: 218, endPoint x: 201, endPoint y: 249, distance: 92.5
click at [227, 275] on div at bounding box center [422, 210] width 630 height 280
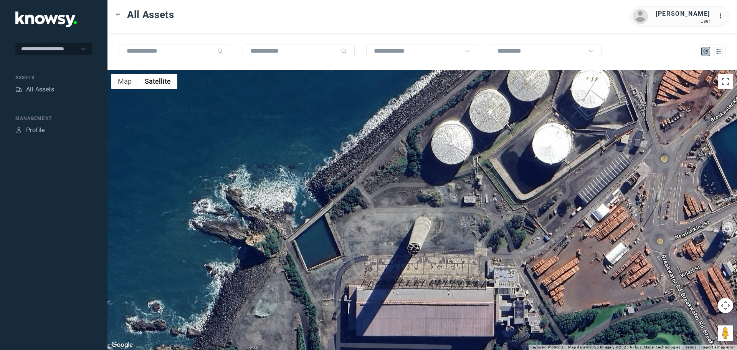
drag, startPoint x: 443, startPoint y: 258, endPoint x: 336, endPoint y: 177, distance: 134.4
click at [336, 177] on div at bounding box center [422, 210] width 630 height 280
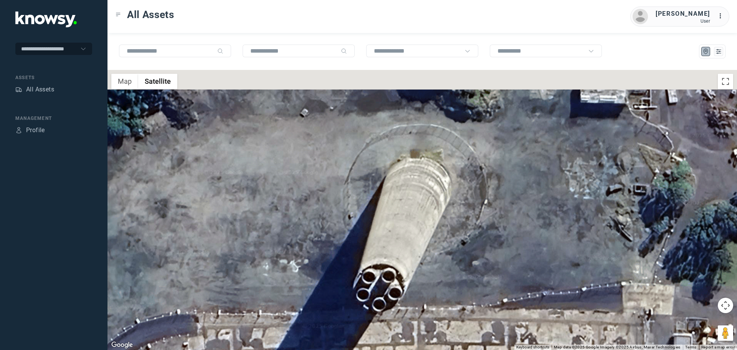
drag, startPoint x: 251, startPoint y: 149, endPoint x: 382, endPoint y: 261, distance: 172.4
click at [382, 261] on div at bounding box center [422, 210] width 630 height 280
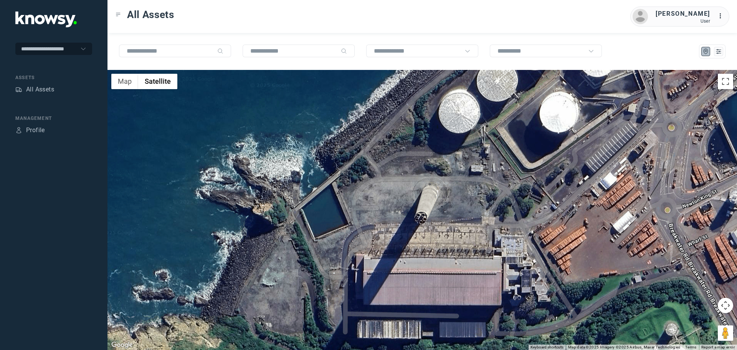
drag, startPoint x: 447, startPoint y: 260, endPoint x: 366, endPoint y: 179, distance: 114.6
click at [366, 179] on div at bounding box center [422, 210] width 630 height 280
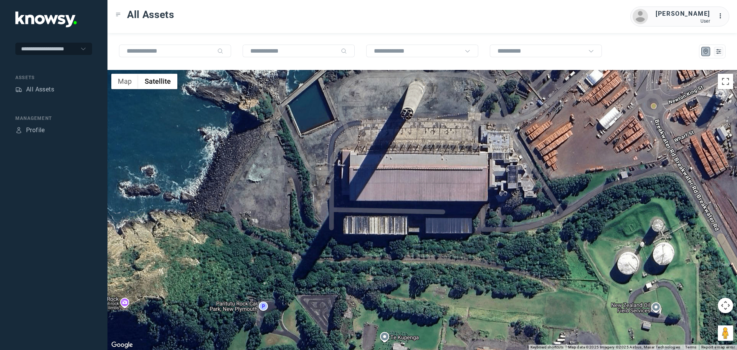
drag, startPoint x: 459, startPoint y: 195, endPoint x: 242, endPoint y: 228, distance: 218.9
click at [246, 228] on div at bounding box center [422, 210] width 630 height 280
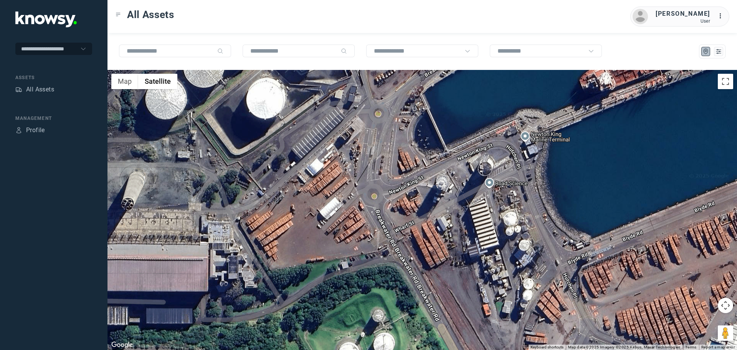
drag, startPoint x: 215, startPoint y: 192, endPoint x: 242, endPoint y: 243, distance: 58.6
click at [242, 243] on div at bounding box center [422, 210] width 630 height 280
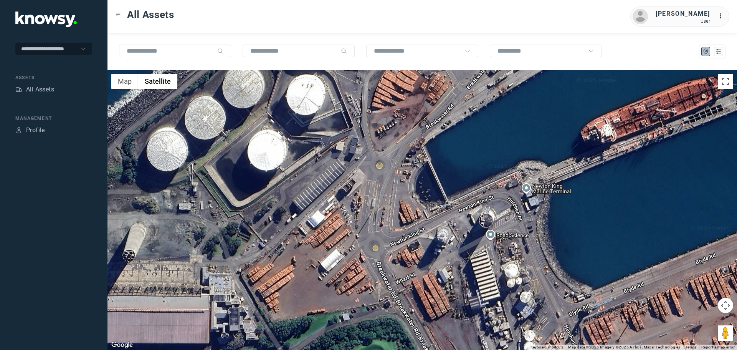
drag, startPoint x: 258, startPoint y: 226, endPoint x: 249, endPoint y: 258, distance: 33.1
click at [249, 259] on div at bounding box center [422, 210] width 630 height 280
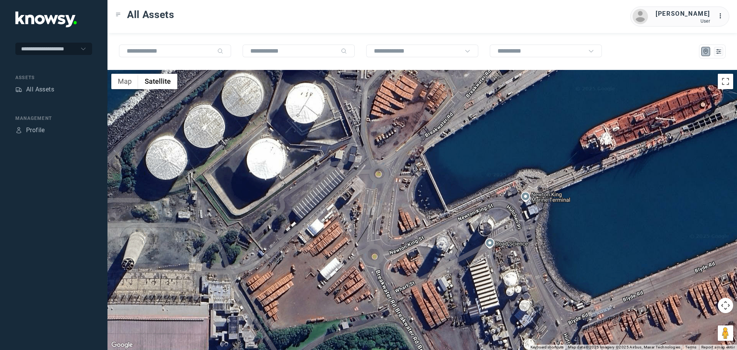
drag, startPoint x: 258, startPoint y: 238, endPoint x: 283, endPoint y: 275, distance: 44.2
click at [275, 273] on div at bounding box center [422, 210] width 630 height 280
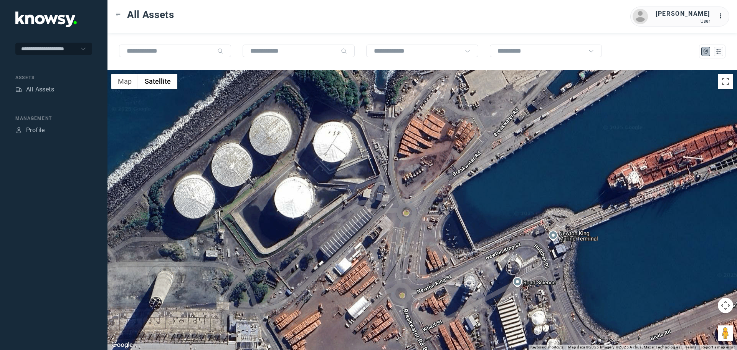
click at [346, 236] on div at bounding box center [422, 210] width 630 height 280
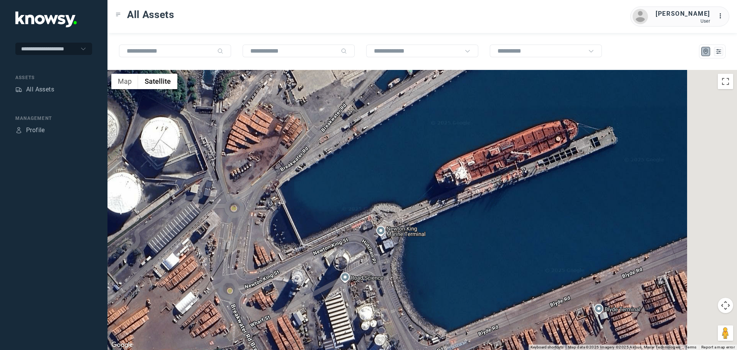
drag, startPoint x: 513, startPoint y: 215, endPoint x: 317, endPoint y: 203, distance: 196.5
click at [322, 204] on div at bounding box center [422, 210] width 630 height 280
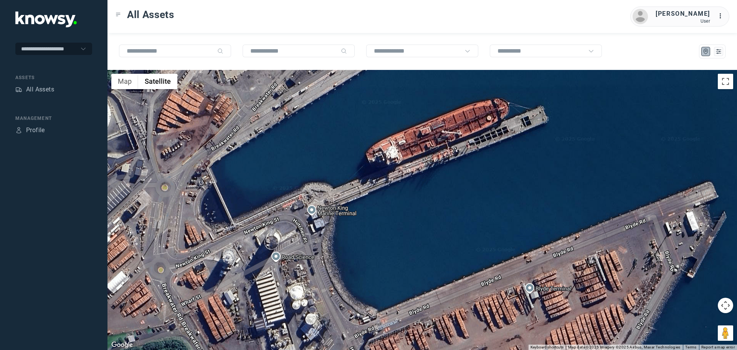
drag, startPoint x: 372, startPoint y: 197, endPoint x: 386, endPoint y: 230, distance: 36.1
click at [378, 220] on div at bounding box center [422, 210] width 630 height 280
